Goal: Information Seeking & Learning: Learn about a topic

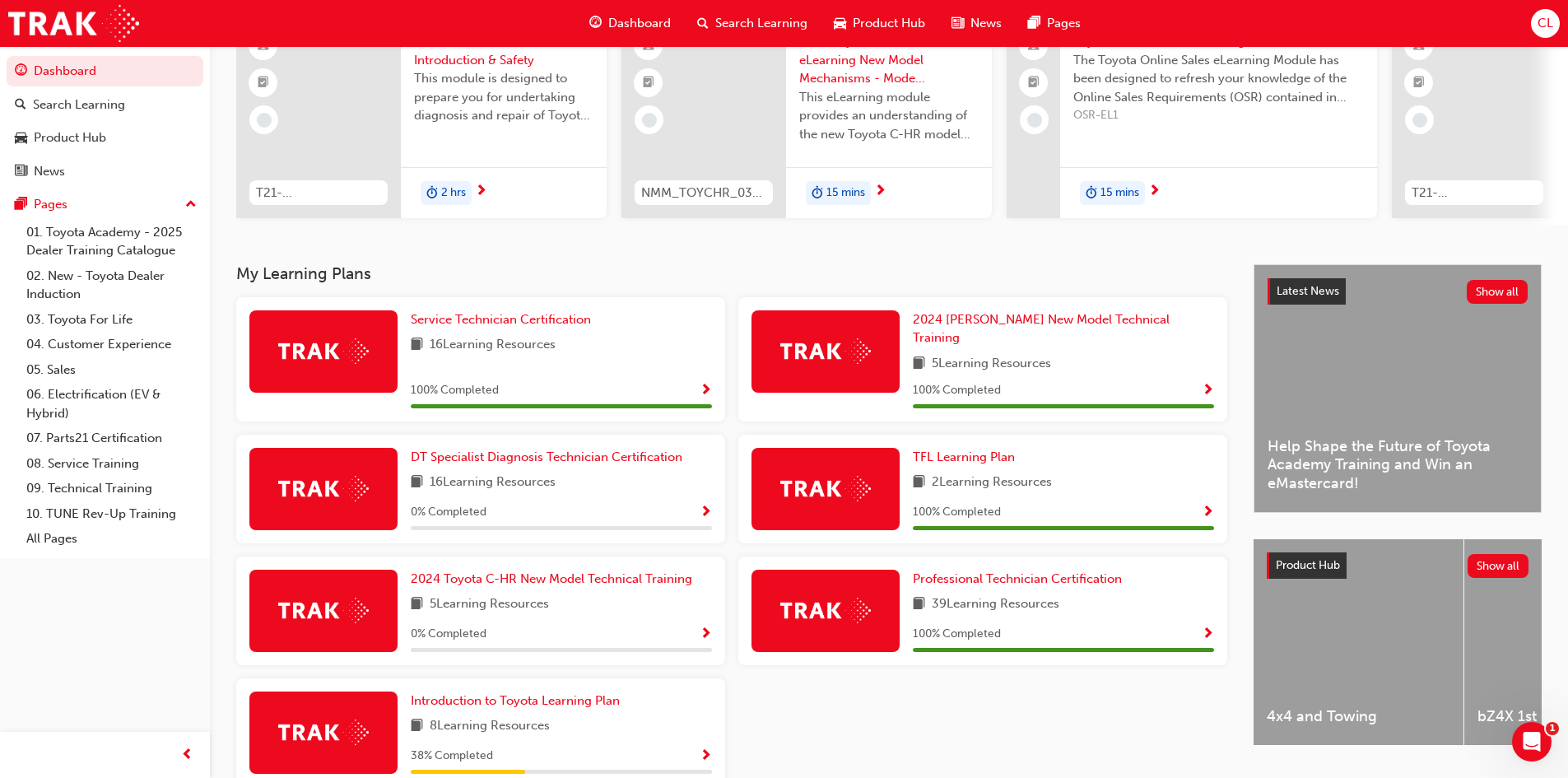
scroll to position [165, 0]
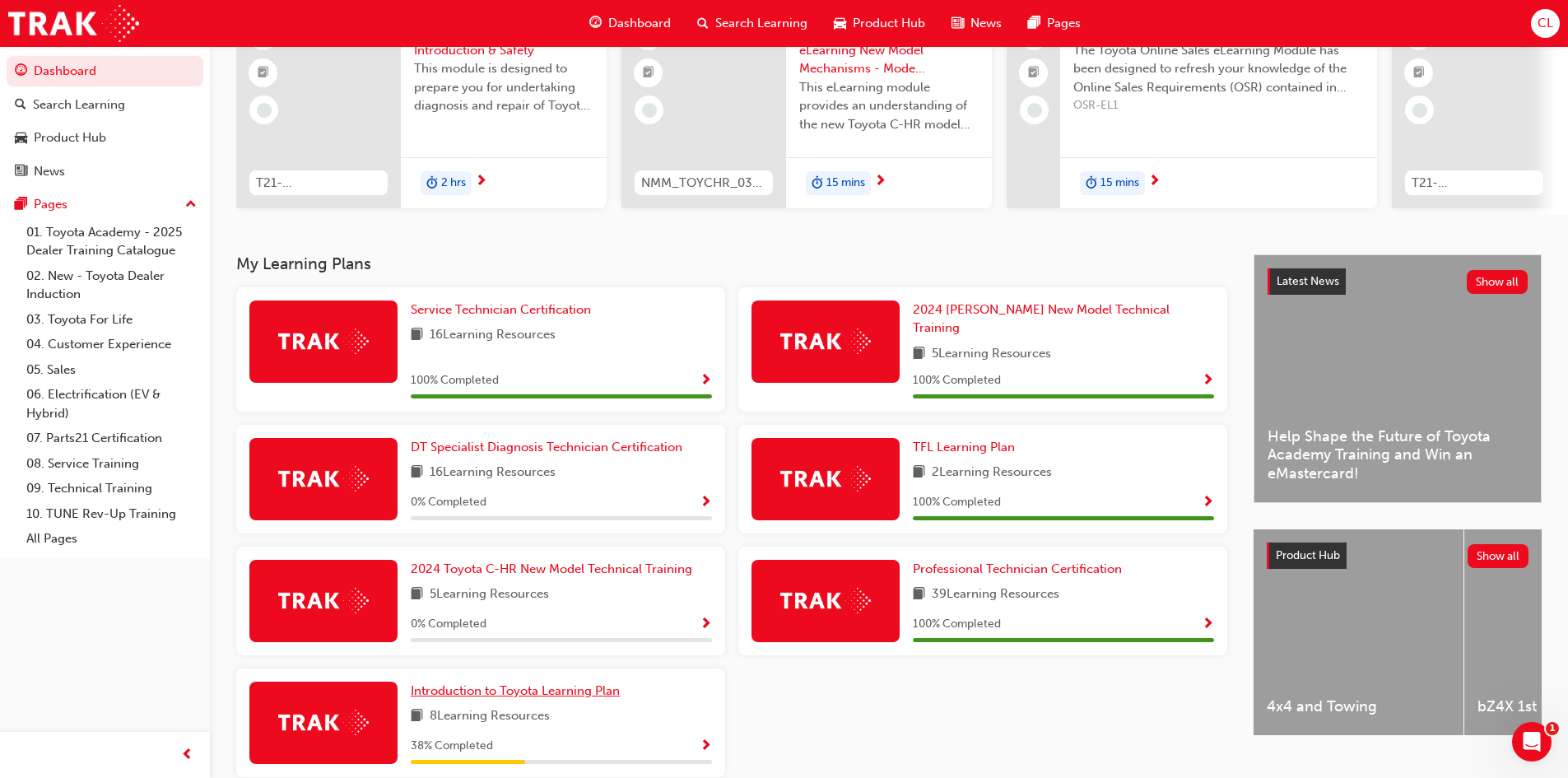
click at [503, 683] on span "Introduction to Toyota Learning Plan" at bounding box center [515, 690] width 209 height 15
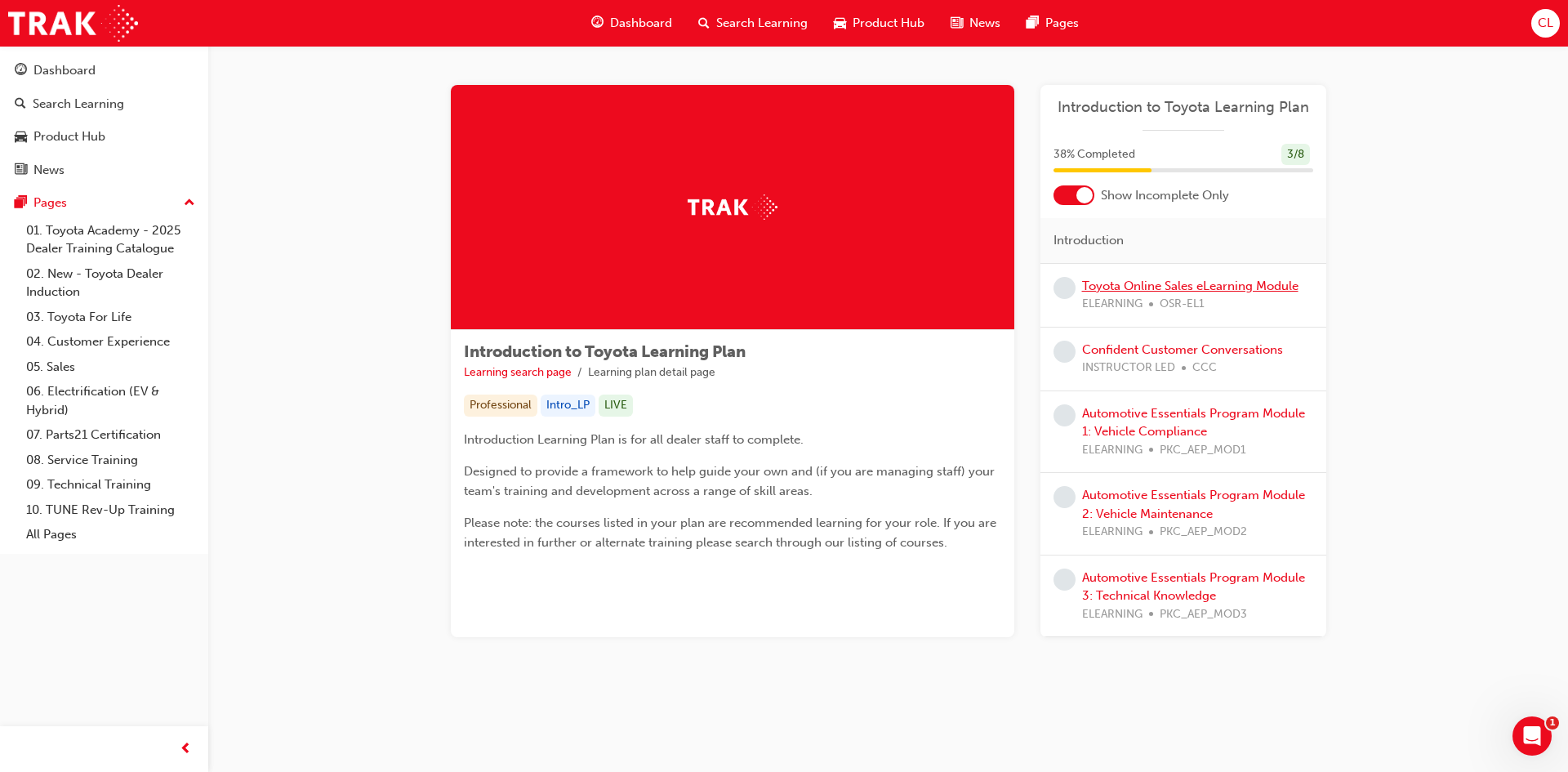
click at [1274, 286] on link "Toyota Online Sales eLearning Module" at bounding box center [1190, 286] width 216 height 15
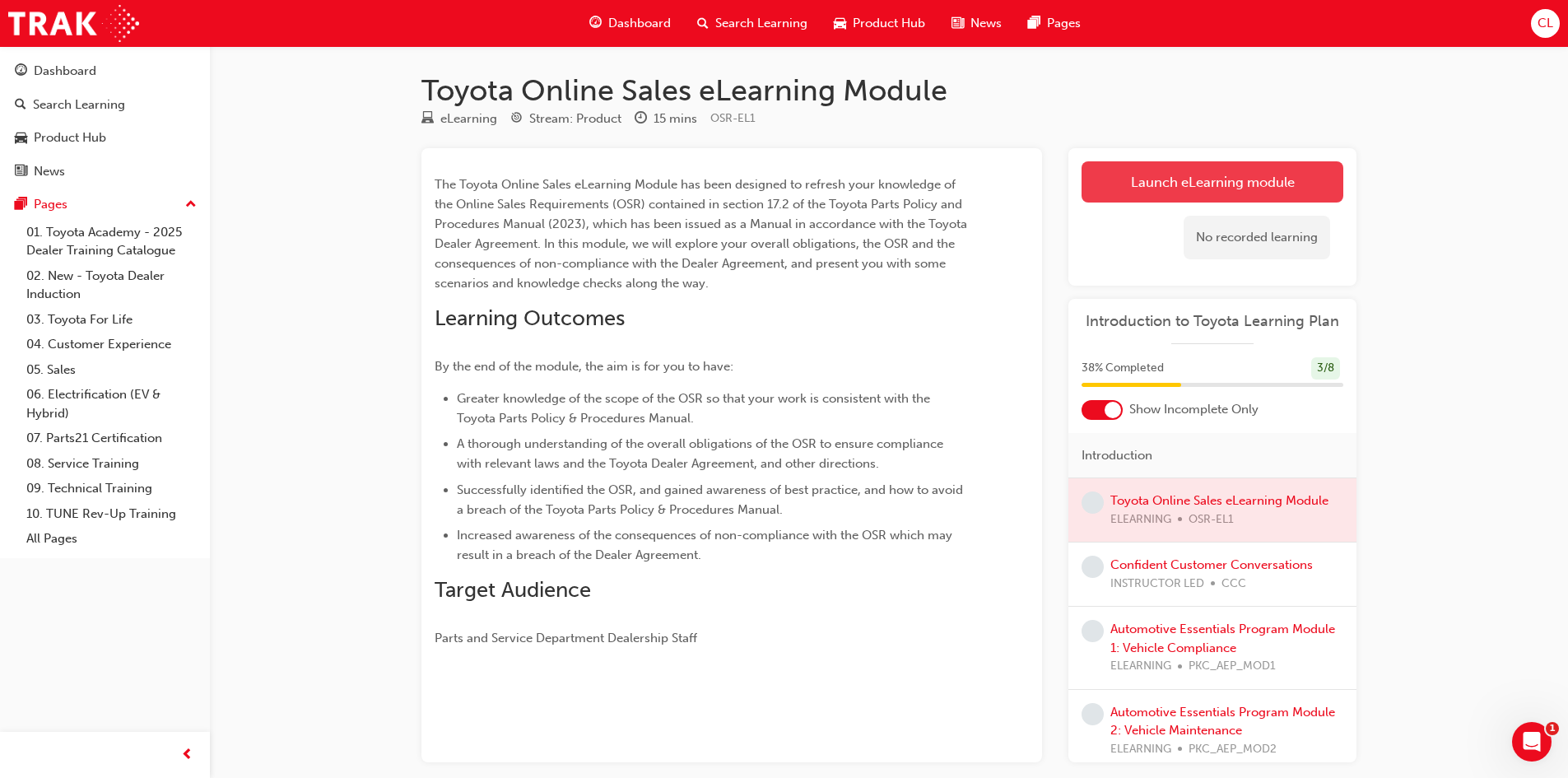
click at [1151, 188] on link "Launch eLearning module" at bounding box center [1212, 181] width 262 height 41
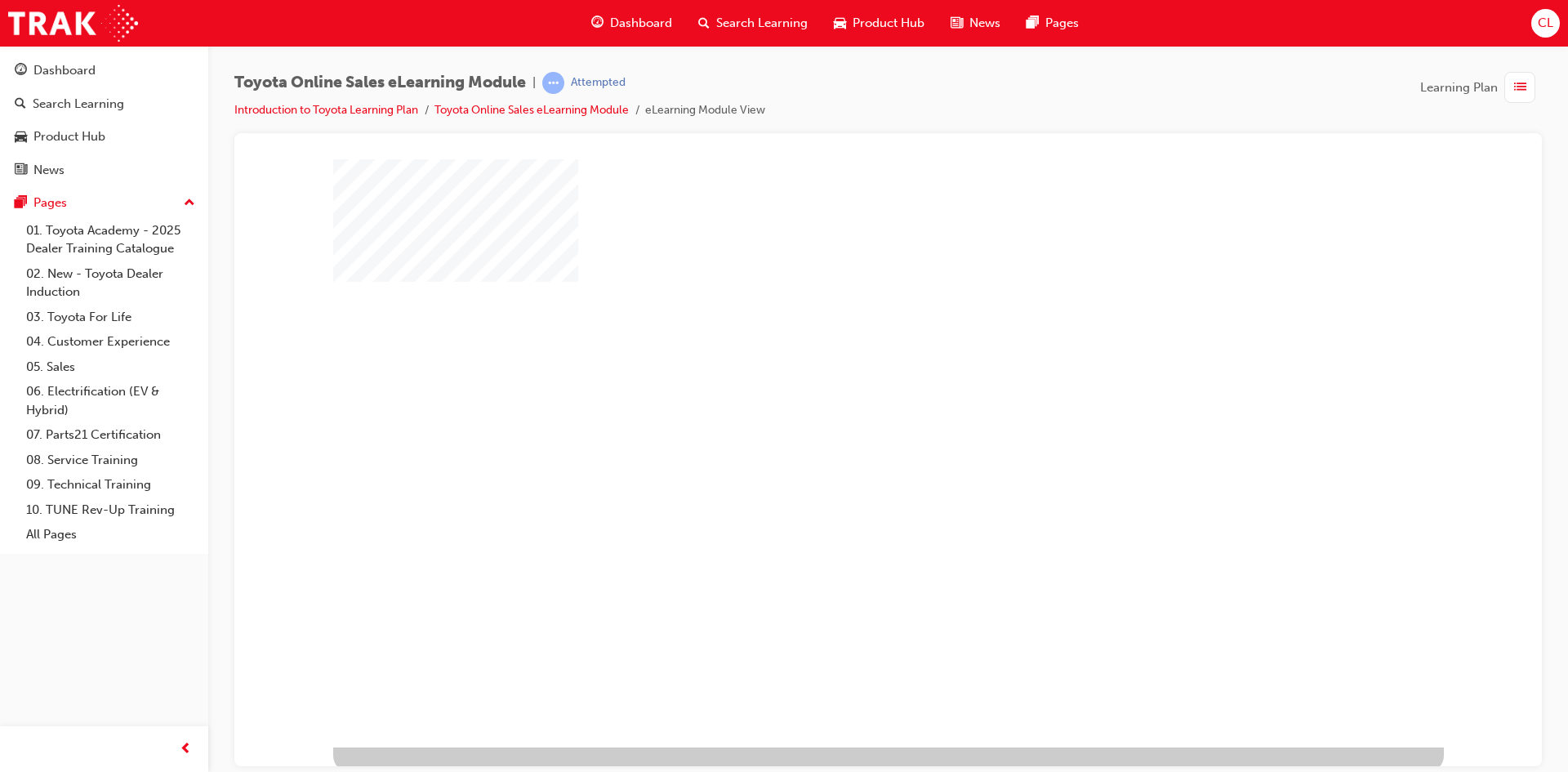
click at [841, 405] on div "play" at bounding box center [841, 405] width 0 height 0
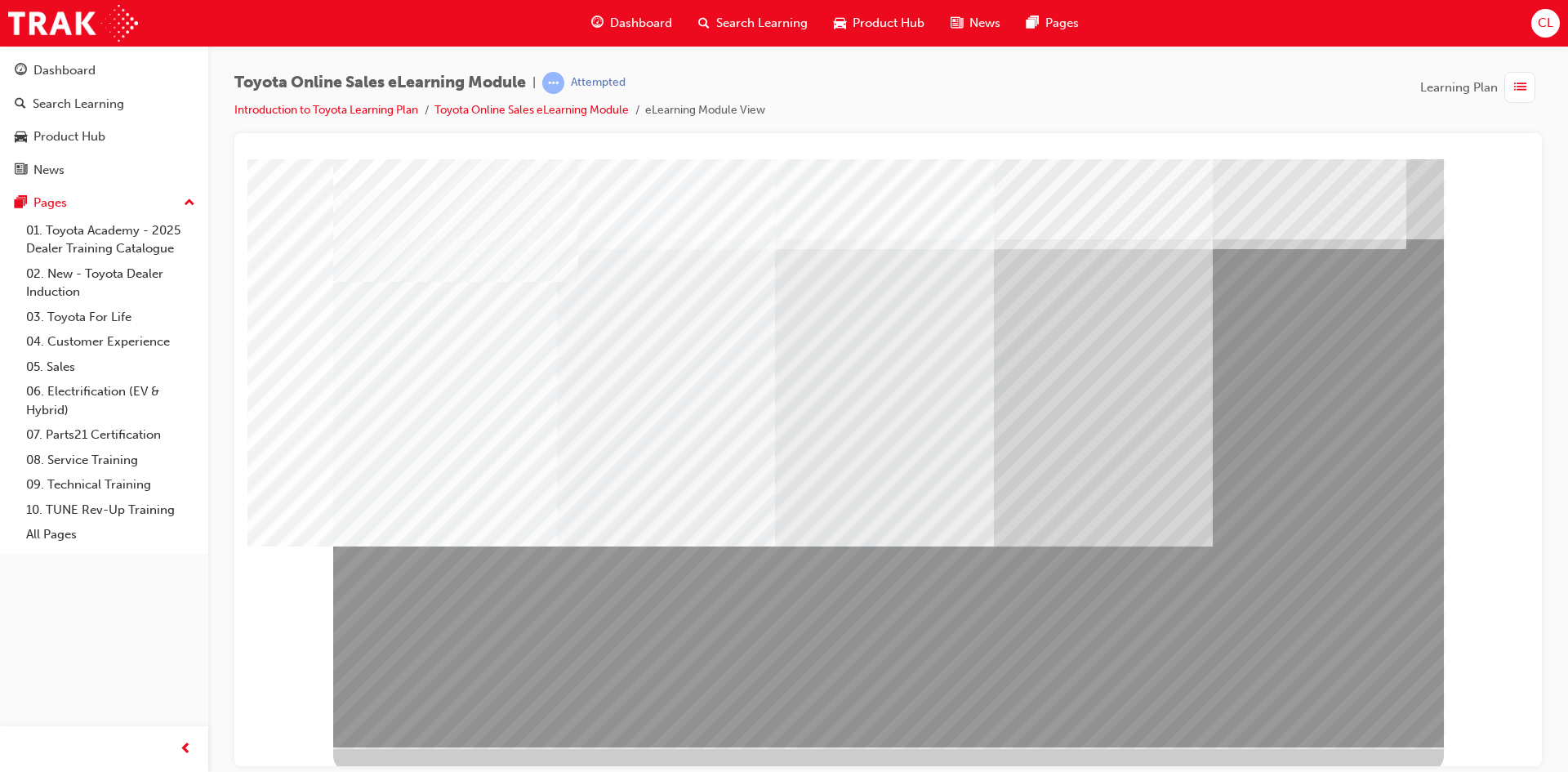
drag, startPoint x: 1078, startPoint y: 405, endPoint x: 1065, endPoint y: 524, distance: 119.7
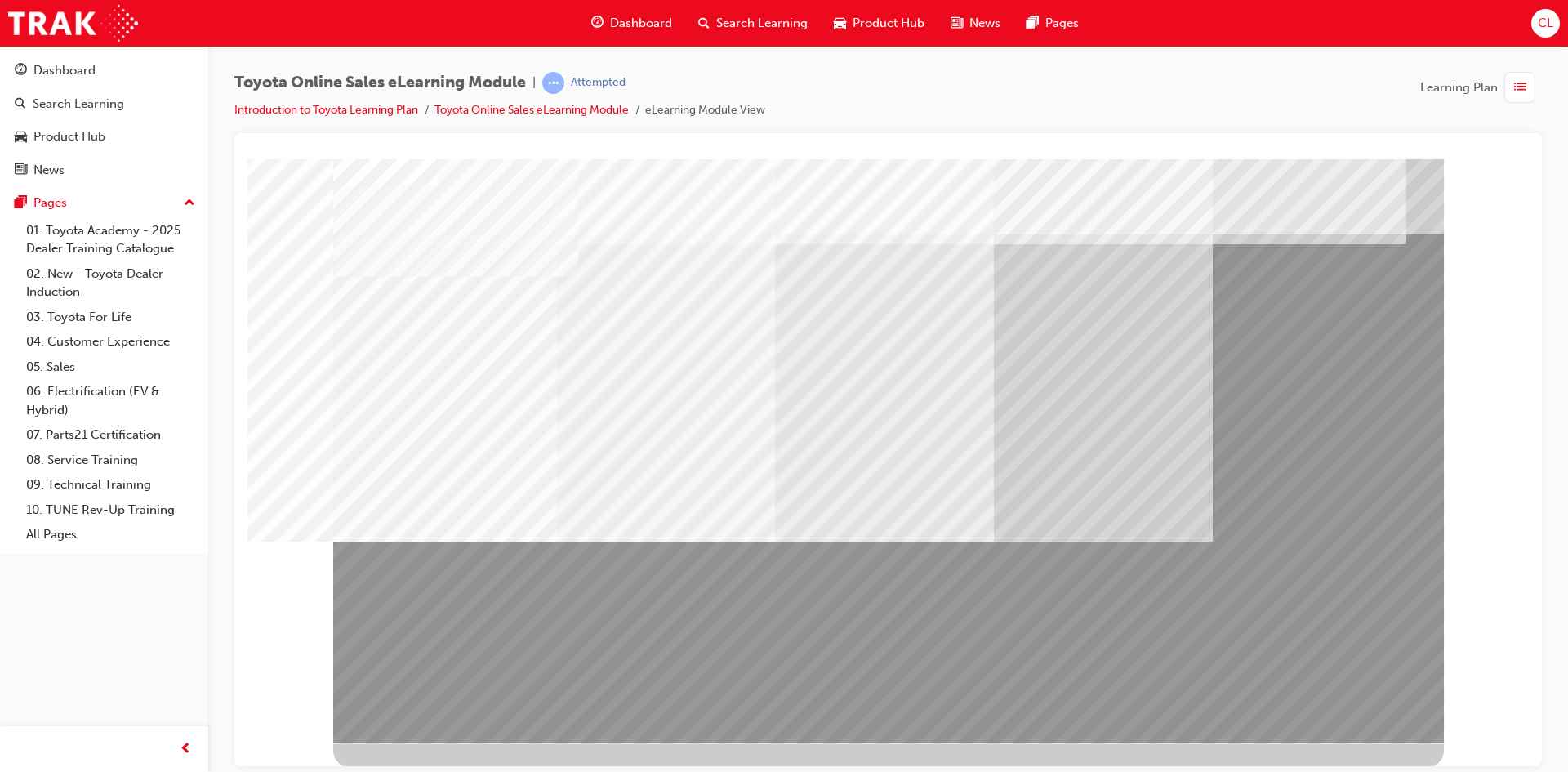
scroll to position [6, 0]
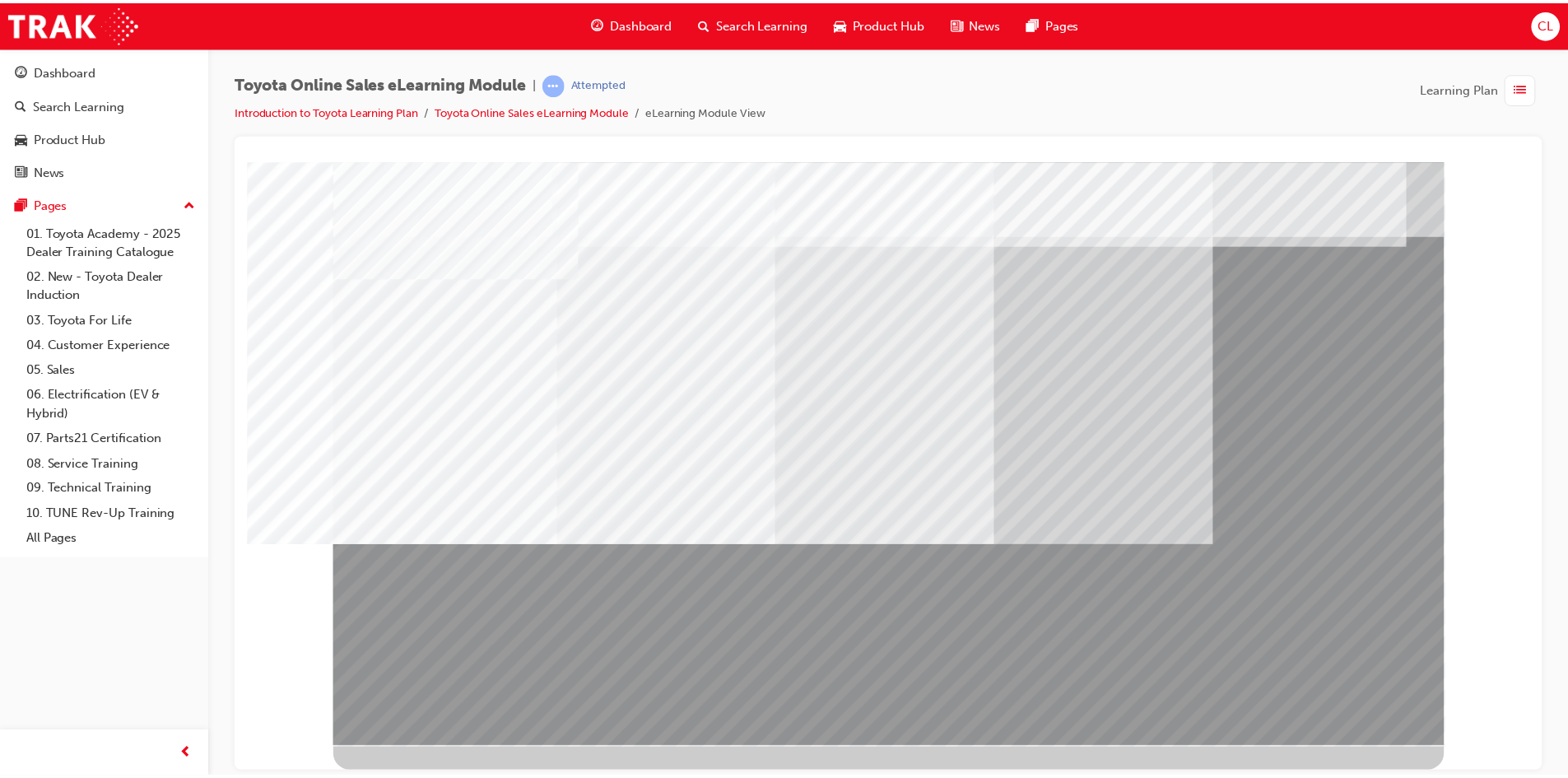
scroll to position [0, 0]
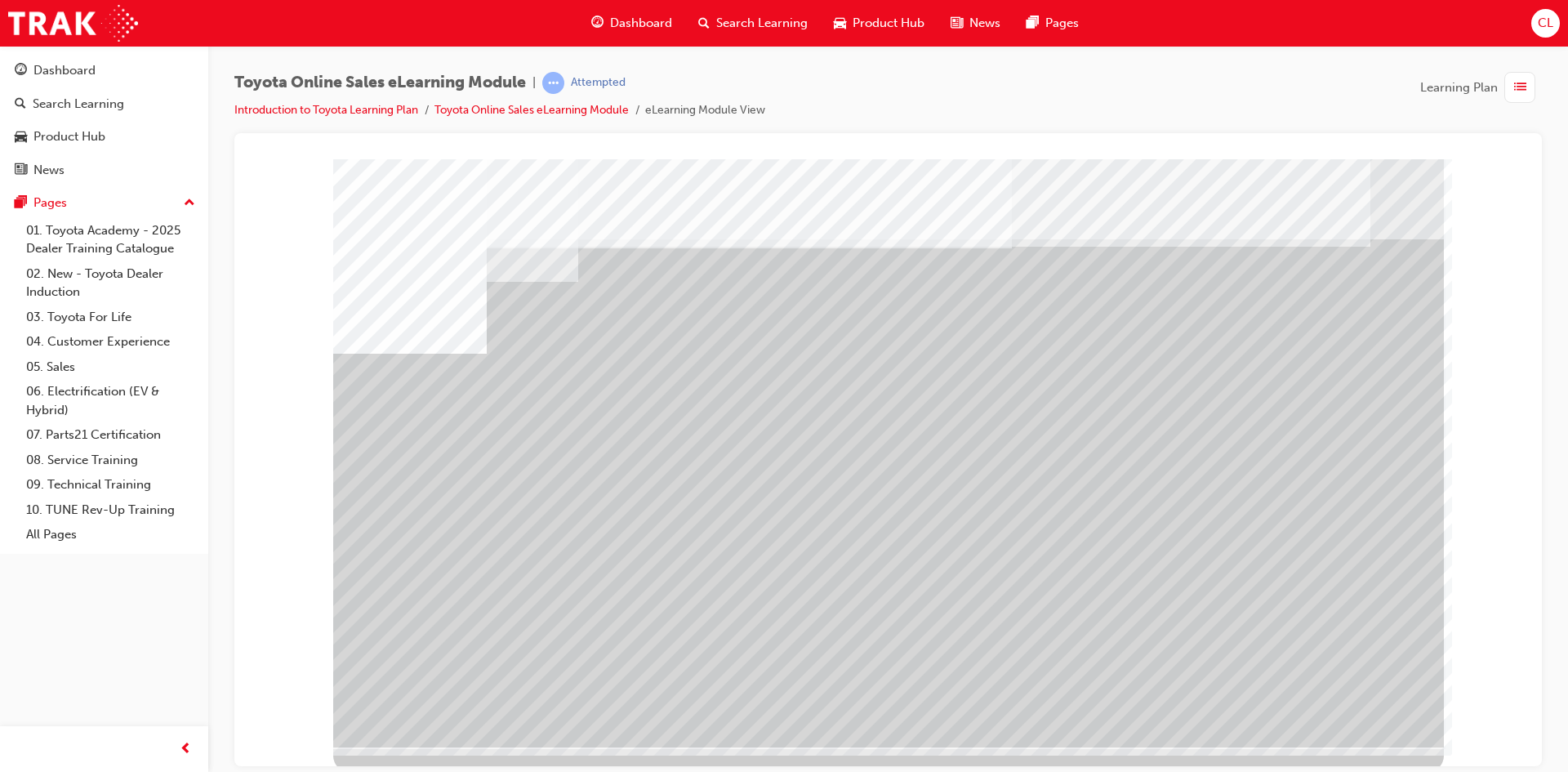
drag, startPoint x: 496, startPoint y: 572, endPoint x: 520, endPoint y: 465, distance: 109.7
click at [520, 465] on div "multistate" at bounding box center [888, 452] width 1110 height 588
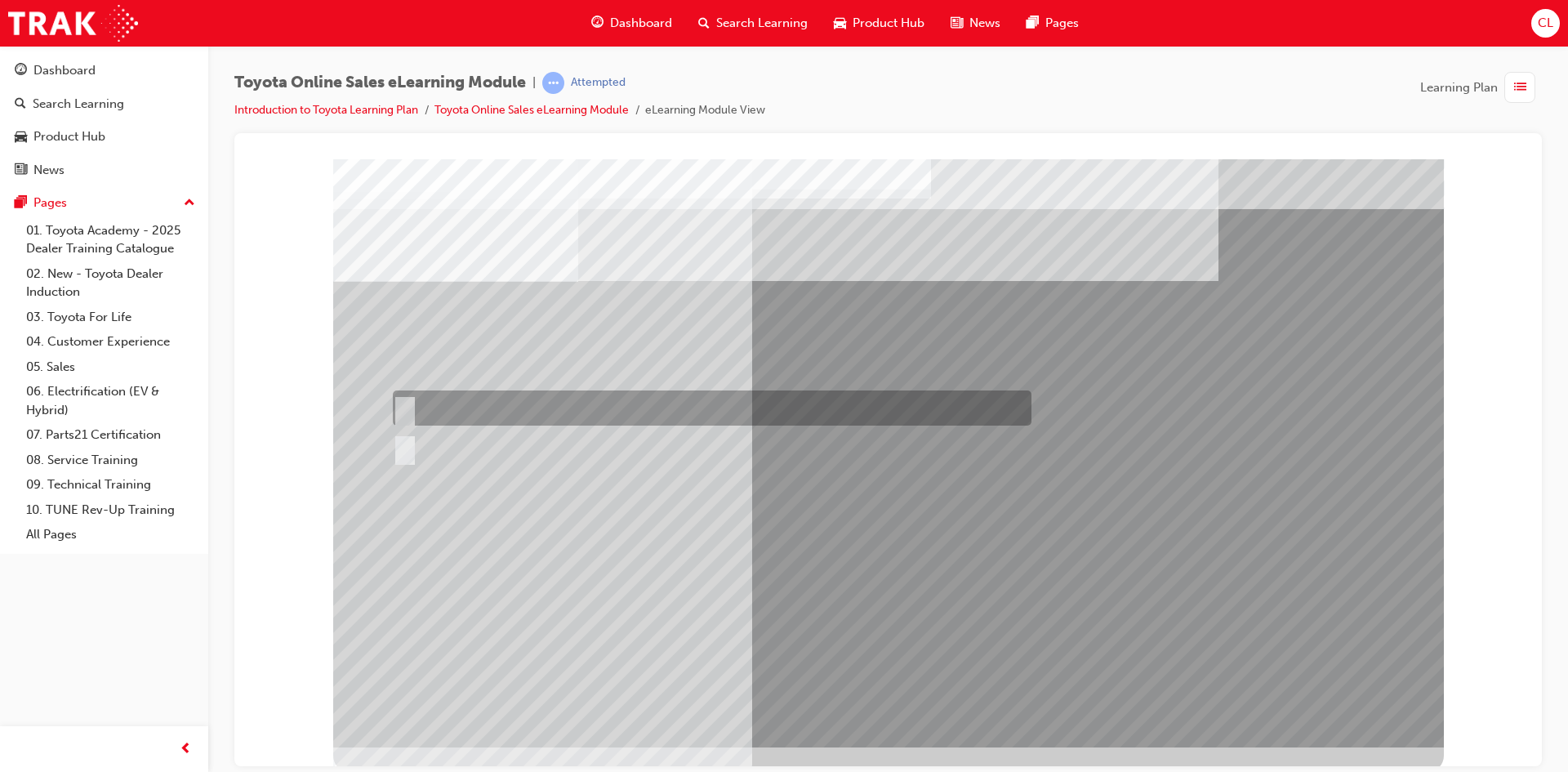
click at [404, 405] on input "True" at bounding box center [402, 408] width 18 height 18
radio input "true"
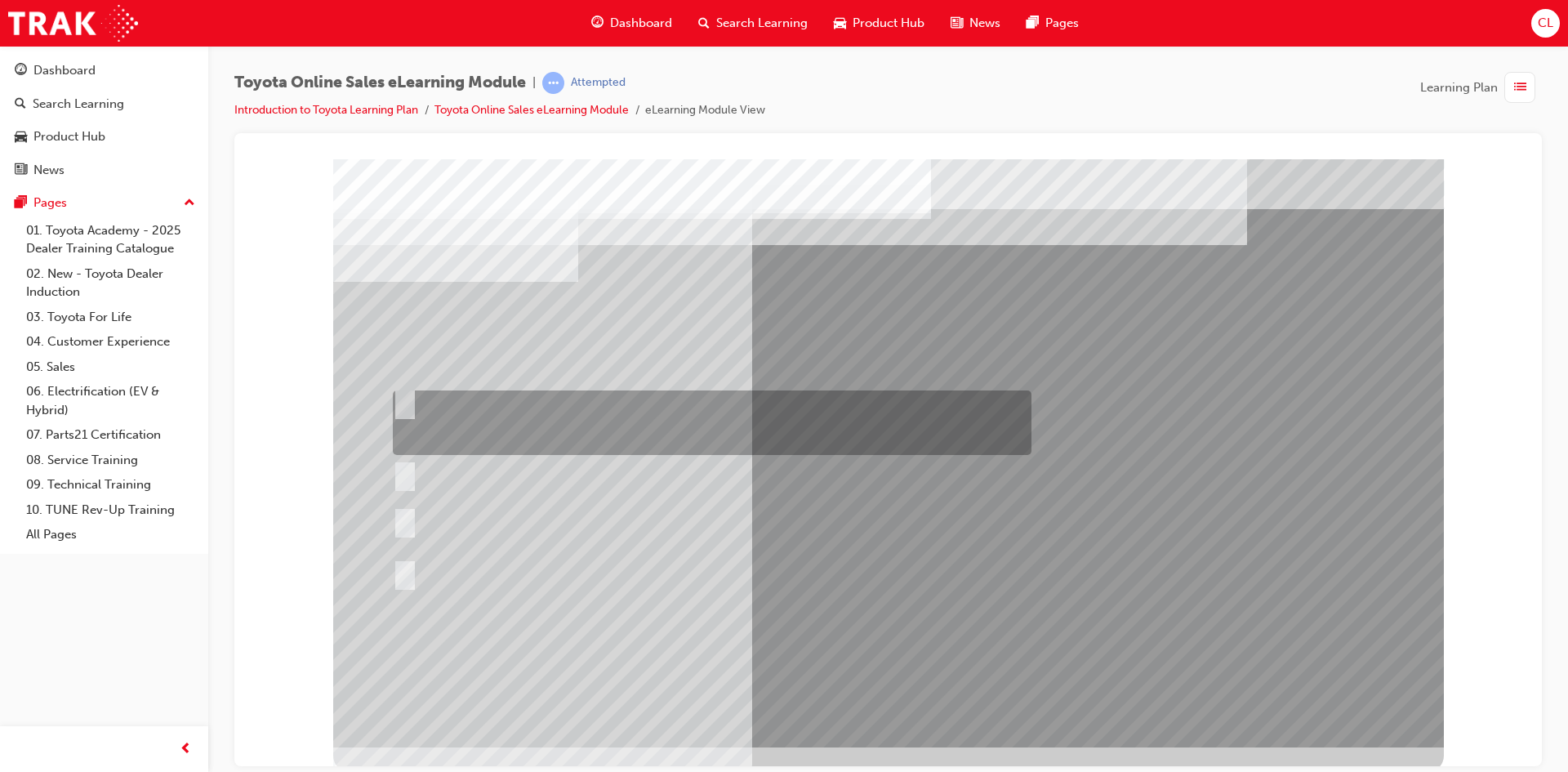
click at [620, 421] on div at bounding box center [708, 422] width 639 height 65
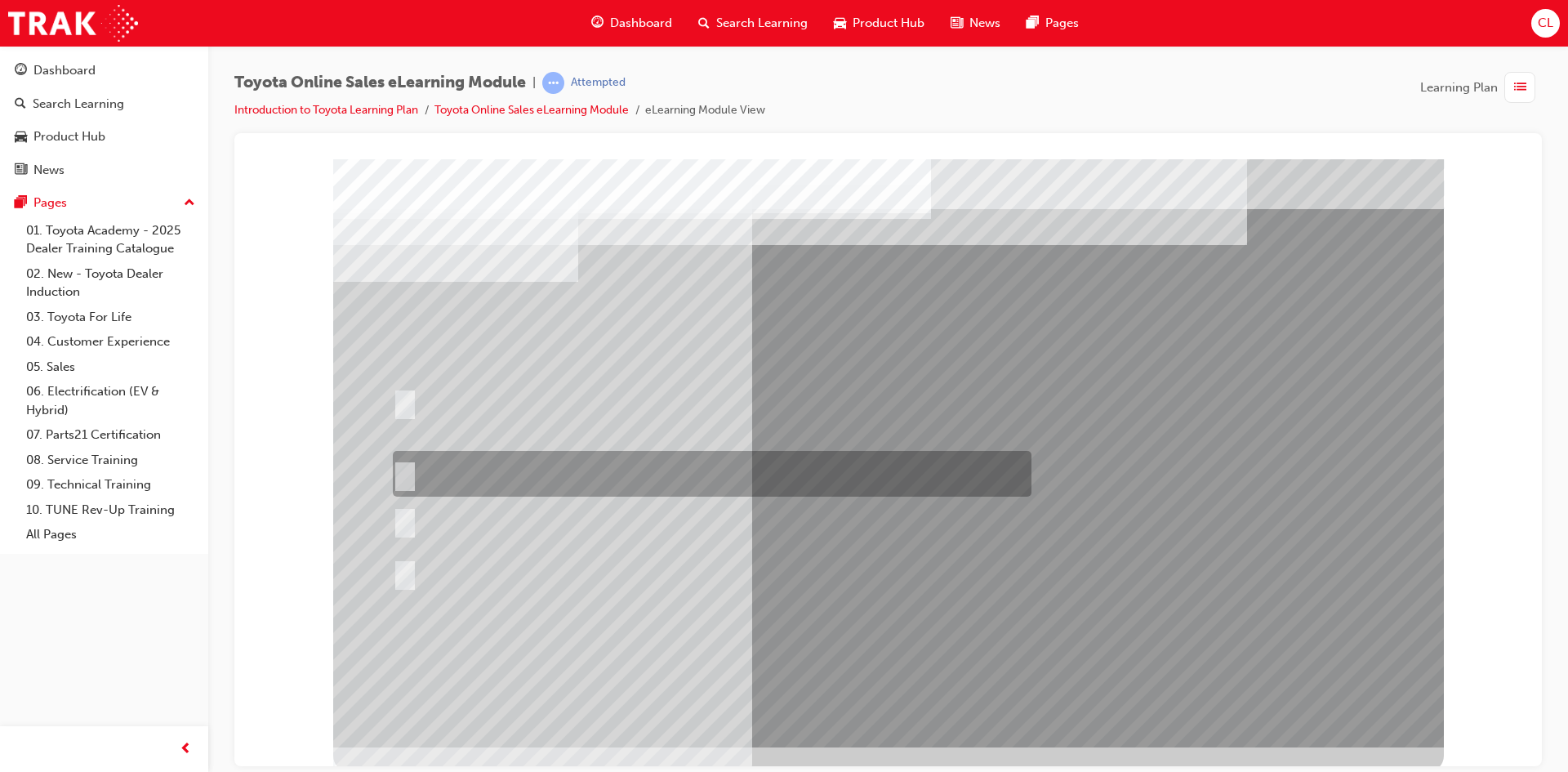
click at [648, 480] on div at bounding box center [708, 473] width 639 height 46
radio input "false"
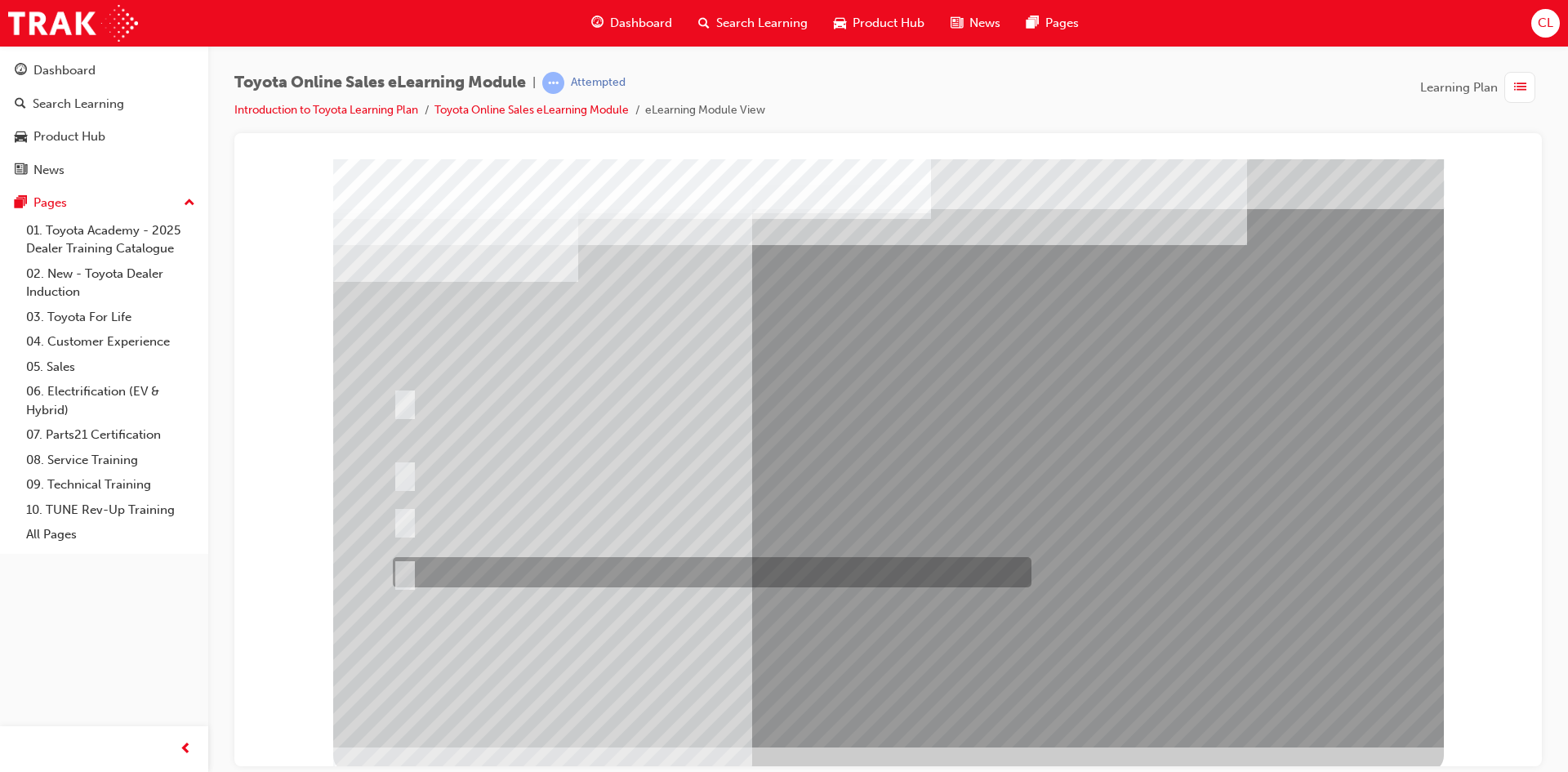
click at [540, 571] on div at bounding box center [708, 572] width 639 height 30
radio input "false"
radio input "true"
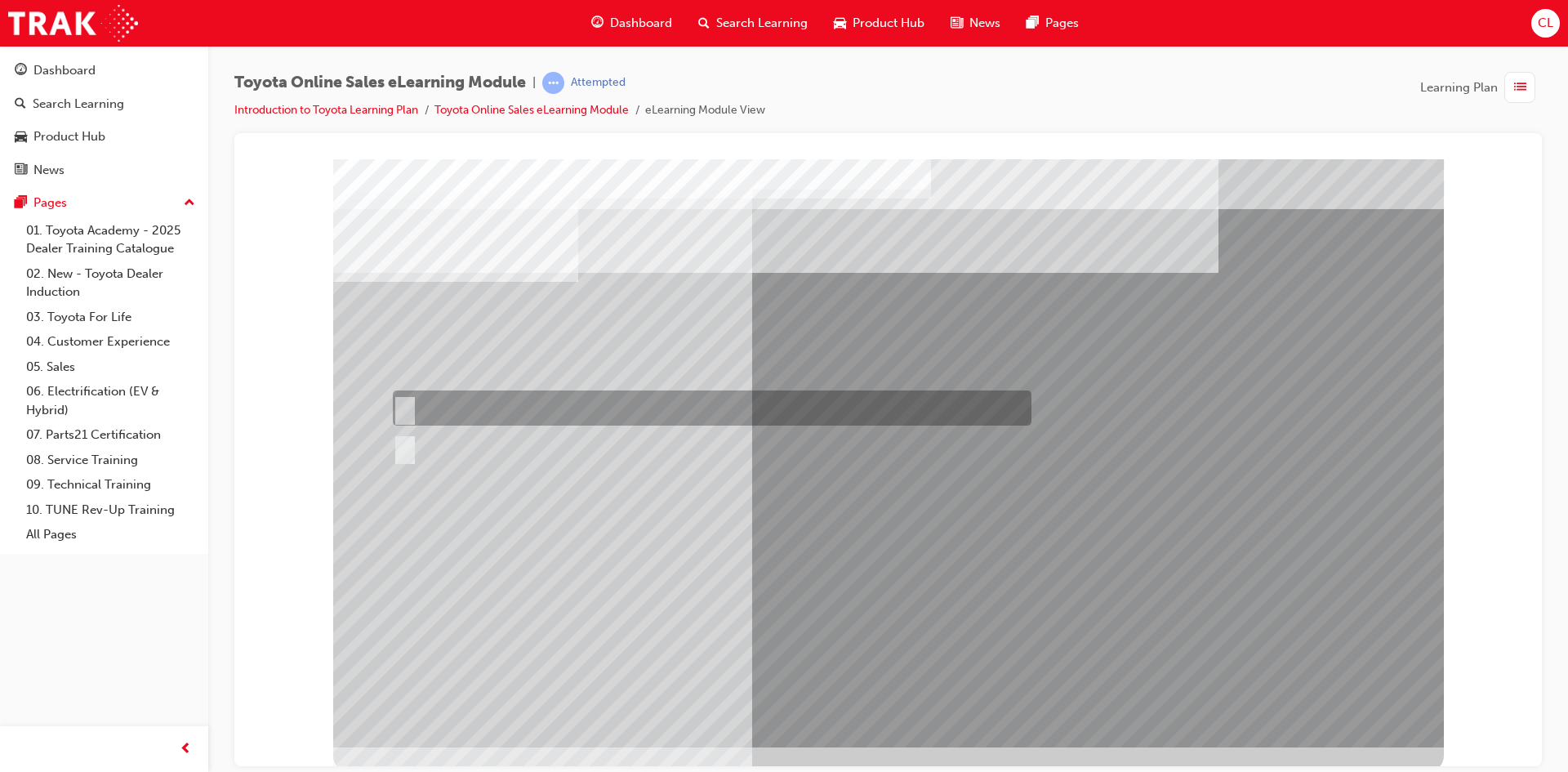
click at [425, 424] on div at bounding box center [708, 408] width 639 height 35
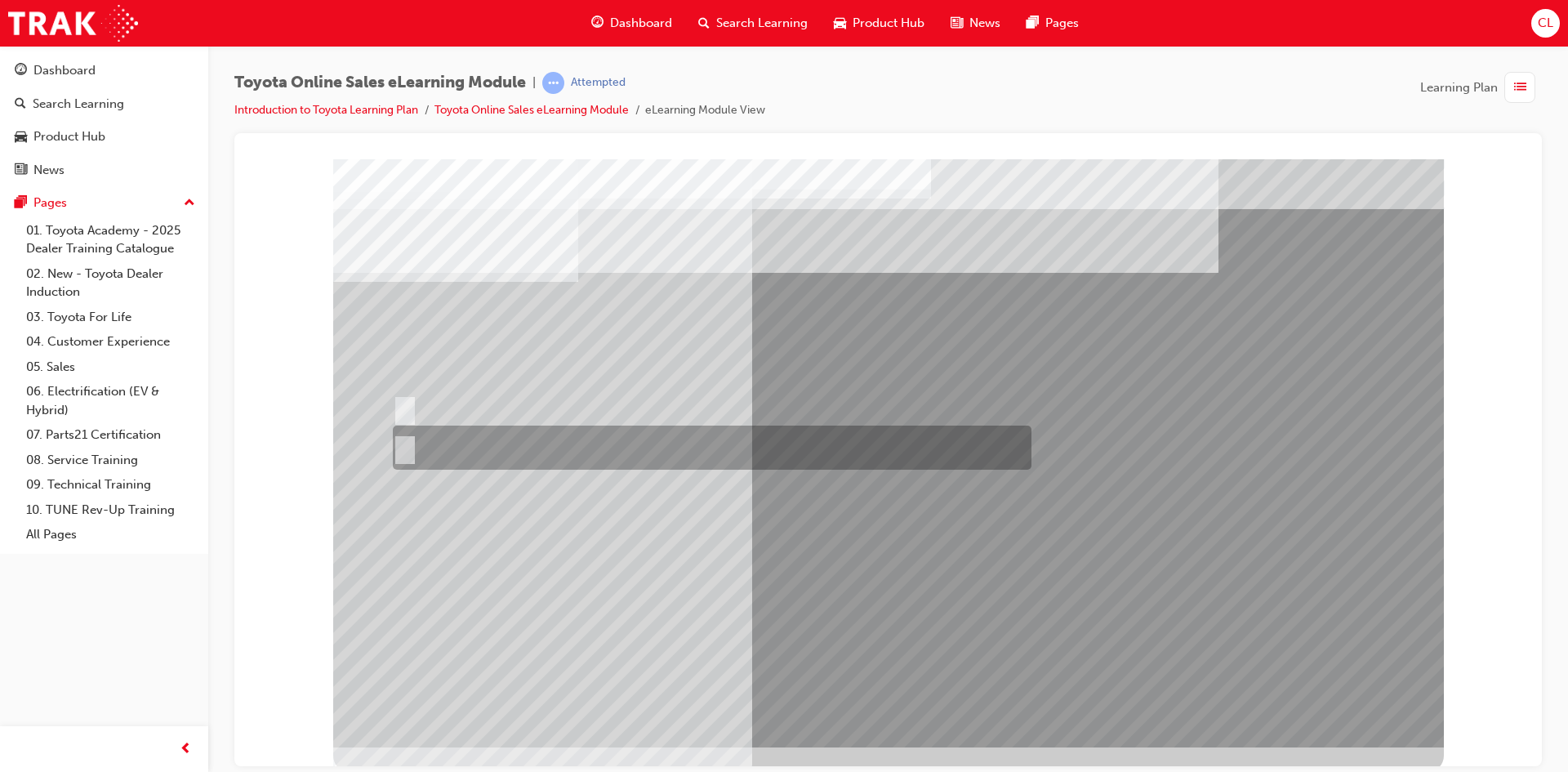
click at [423, 446] on div at bounding box center [708, 447] width 639 height 44
radio input "false"
radio input "true"
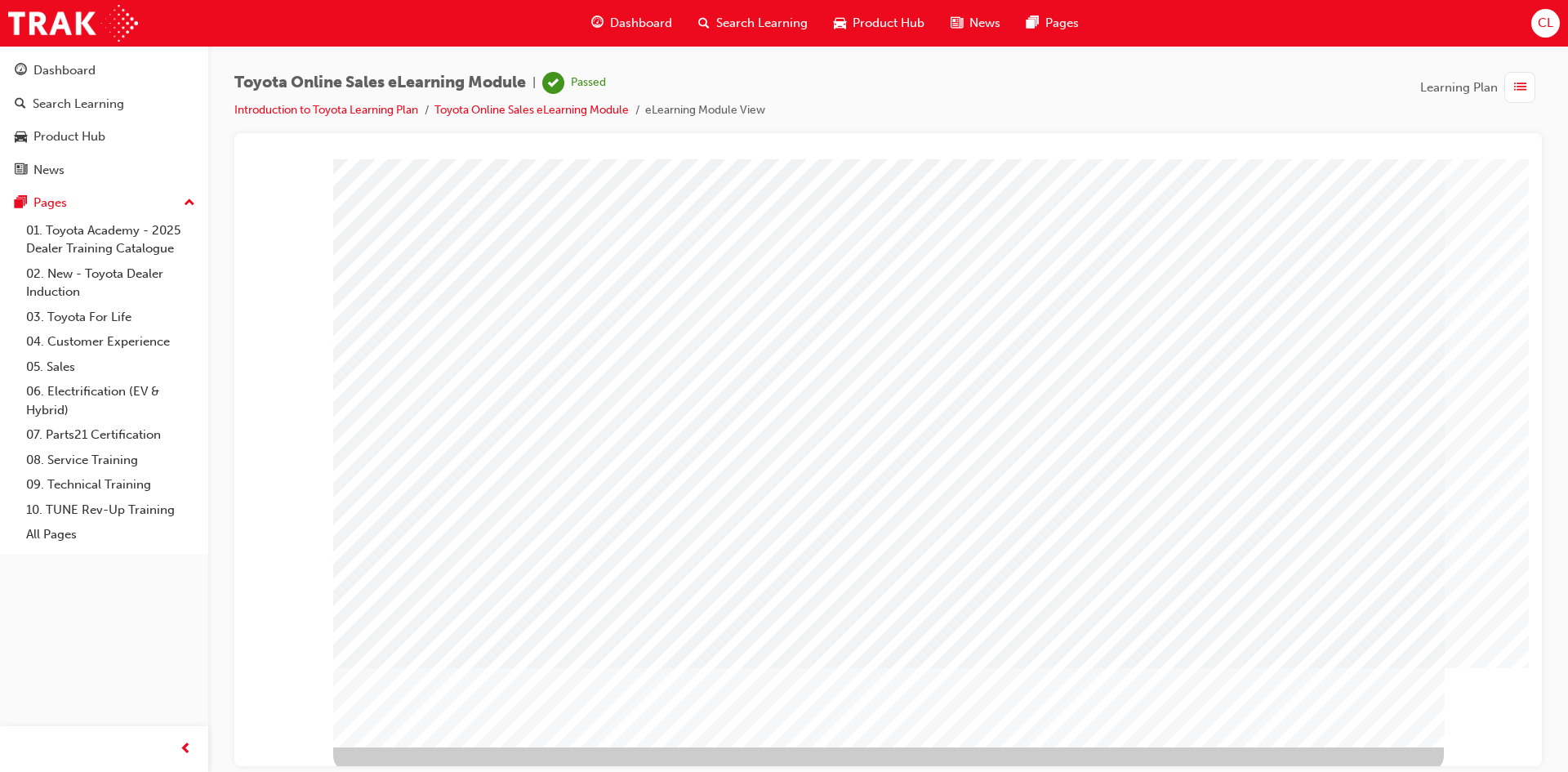
click at [1520, 85] on span "list-icon" at bounding box center [1520, 88] width 12 height 21
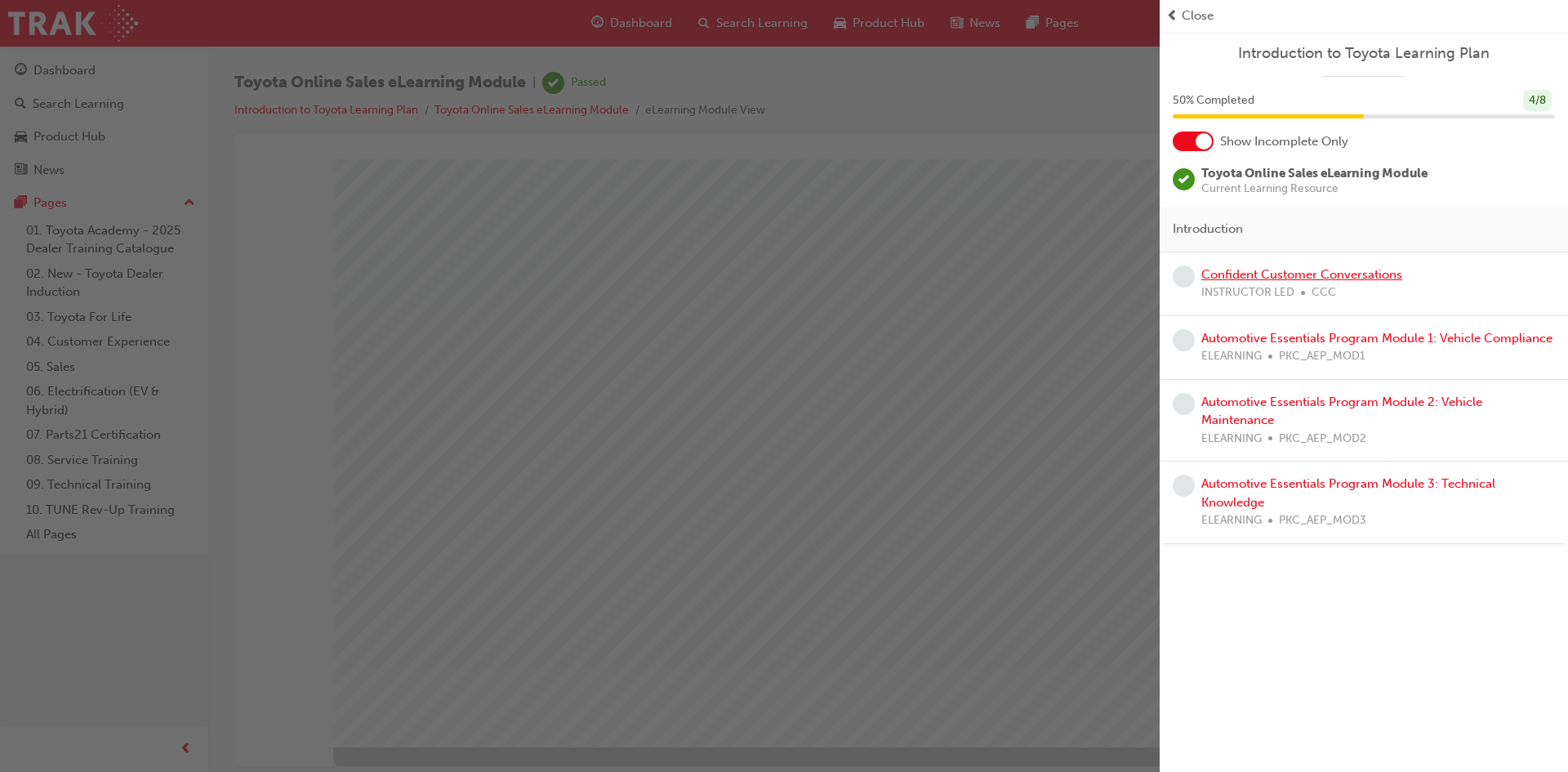
click at [1227, 272] on link "Confident Customer Conversations" at bounding box center [1301, 274] width 201 height 15
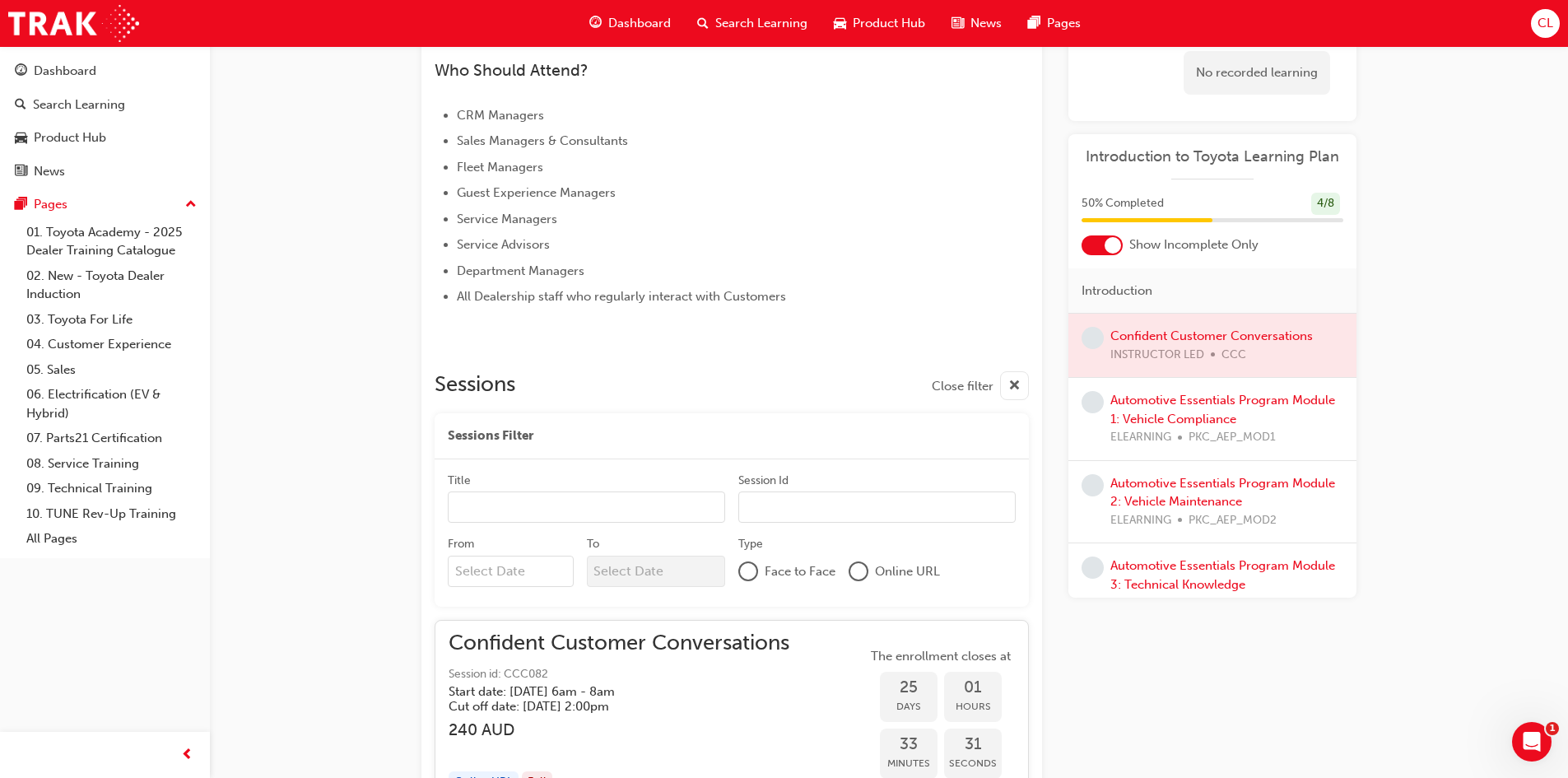
scroll to position [649, 0]
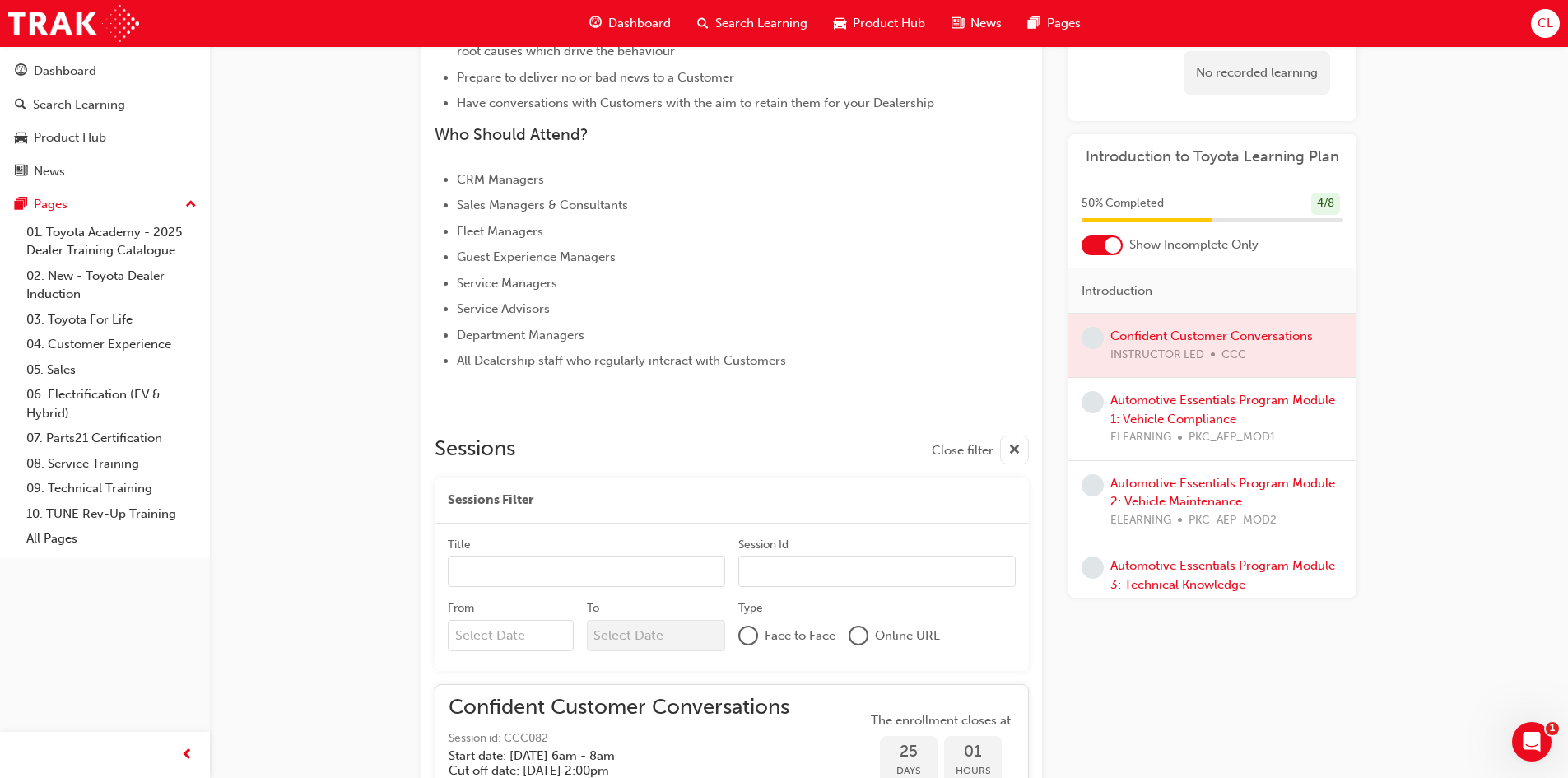
click at [592, 23] on span "guage-icon" at bounding box center [596, 24] width 12 height 21
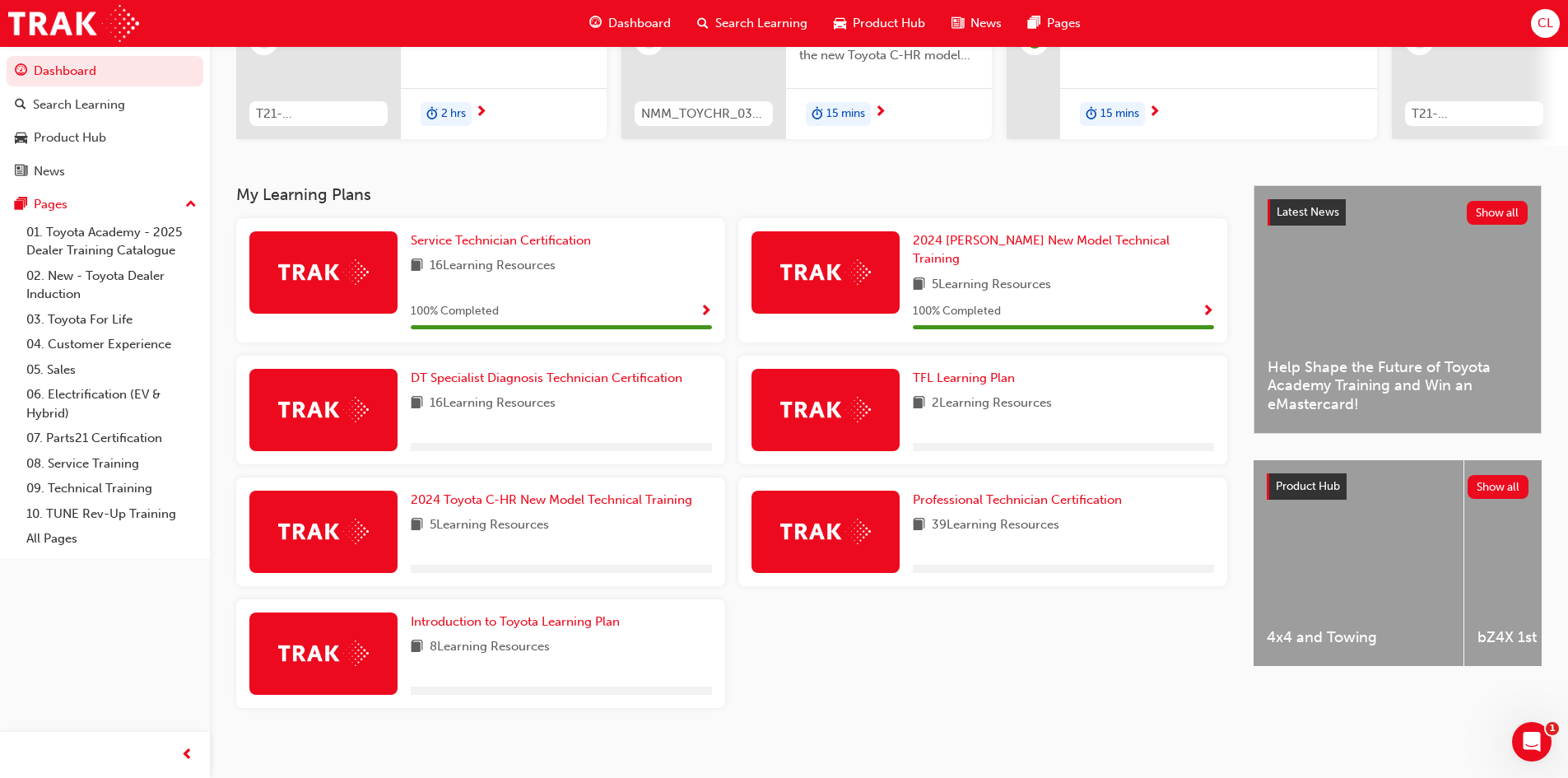
scroll to position [235, 0]
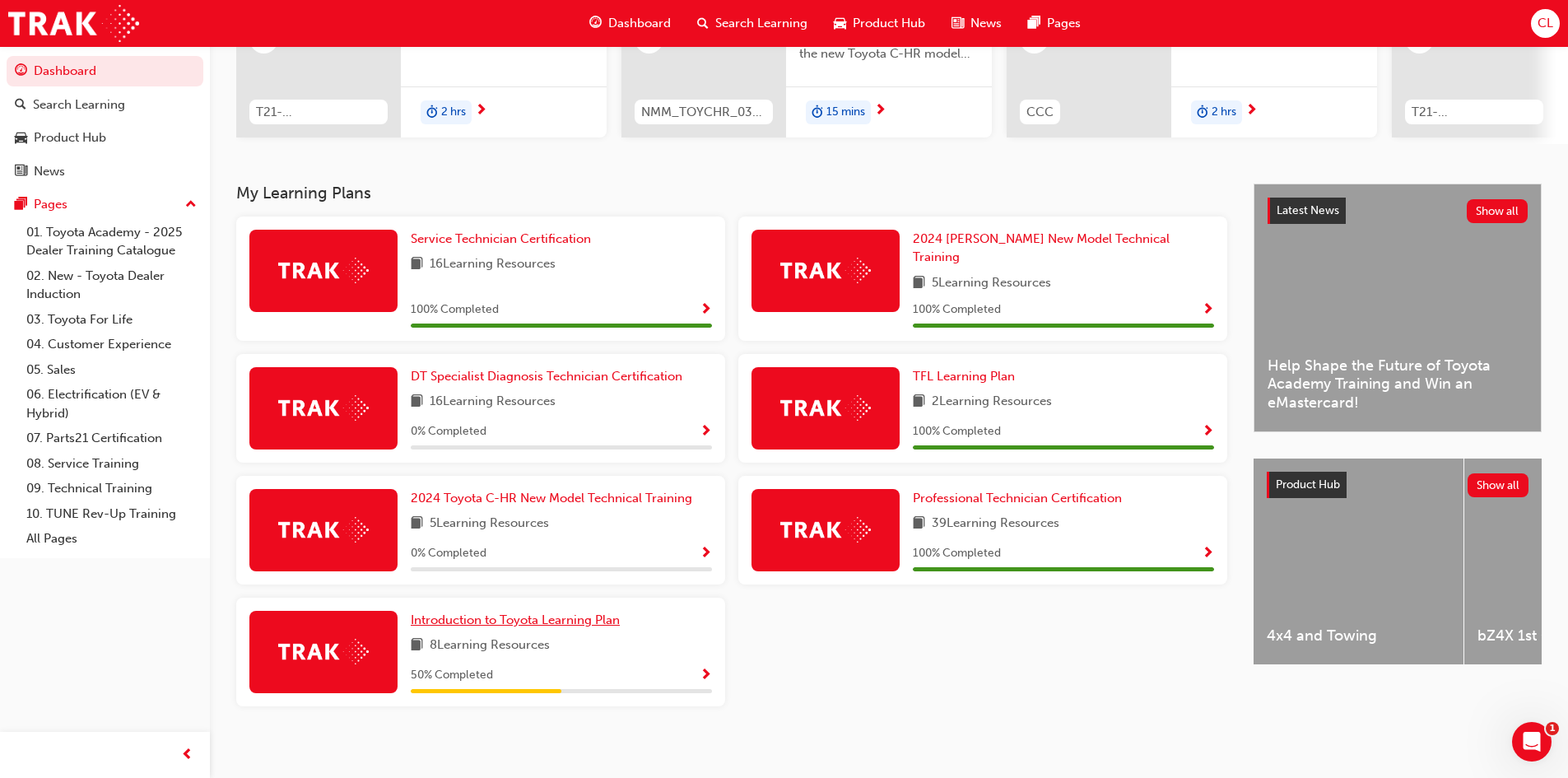
click at [479, 616] on span "Introduction to Toyota Learning Plan" at bounding box center [515, 619] width 209 height 15
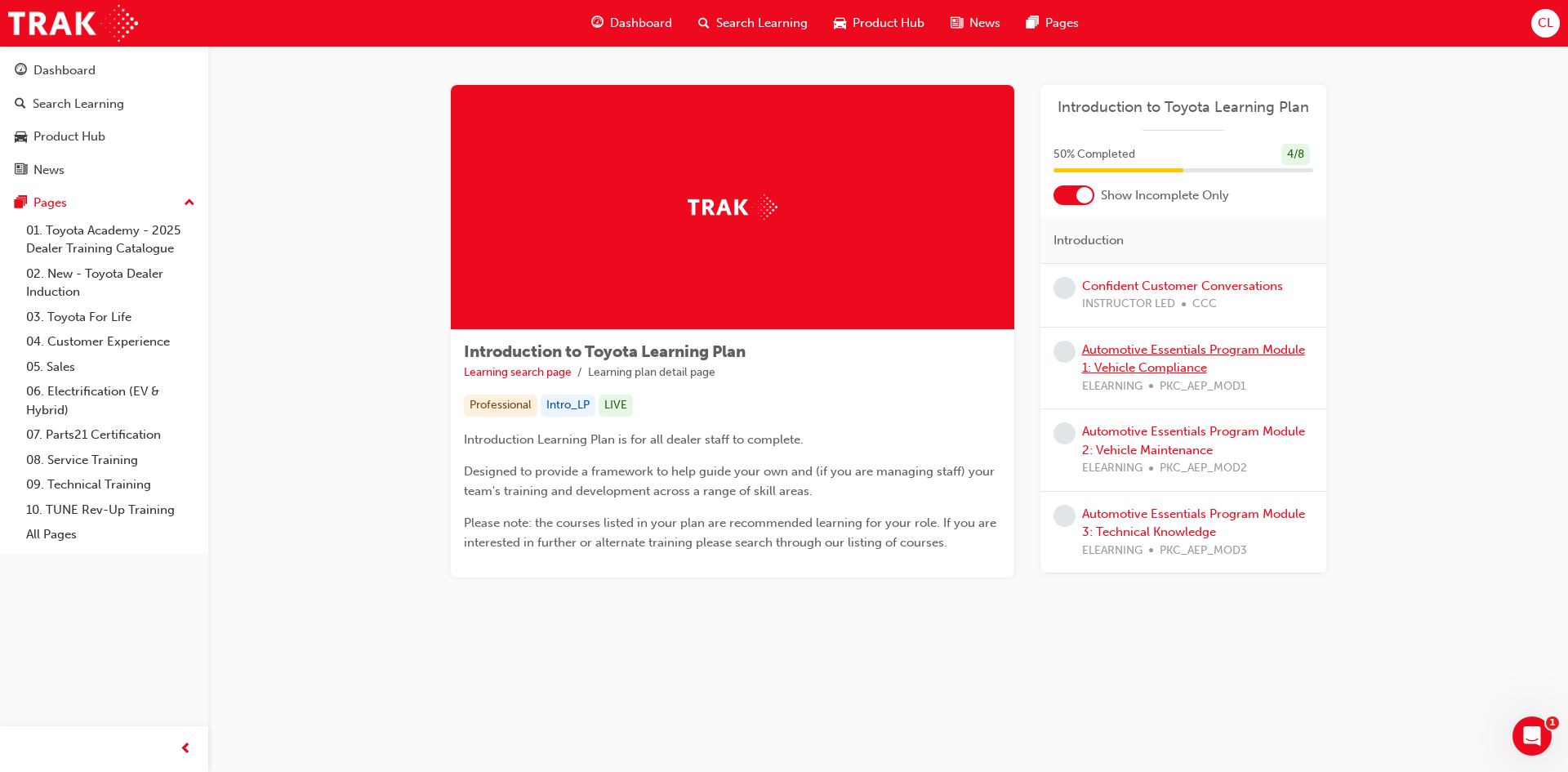
click at [1188, 354] on link "Automotive Essentials Program Module 1: Vehicle Compliance" at bounding box center [1193, 358] width 223 height 34
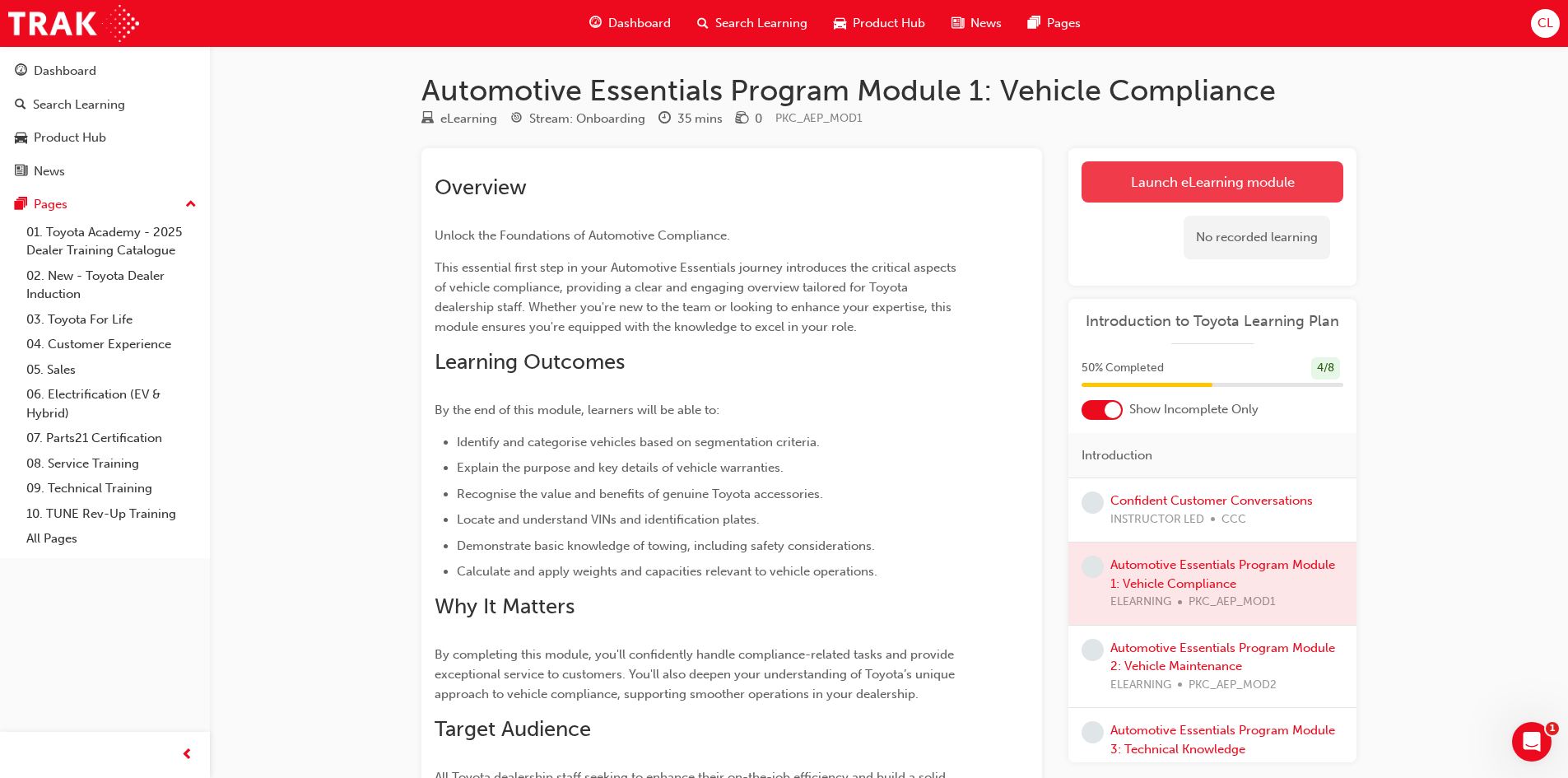
click at [1180, 194] on link "Launch eLearning module" at bounding box center [1212, 181] width 262 height 41
